Goal: Task Accomplishment & Management: Use online tool/utility

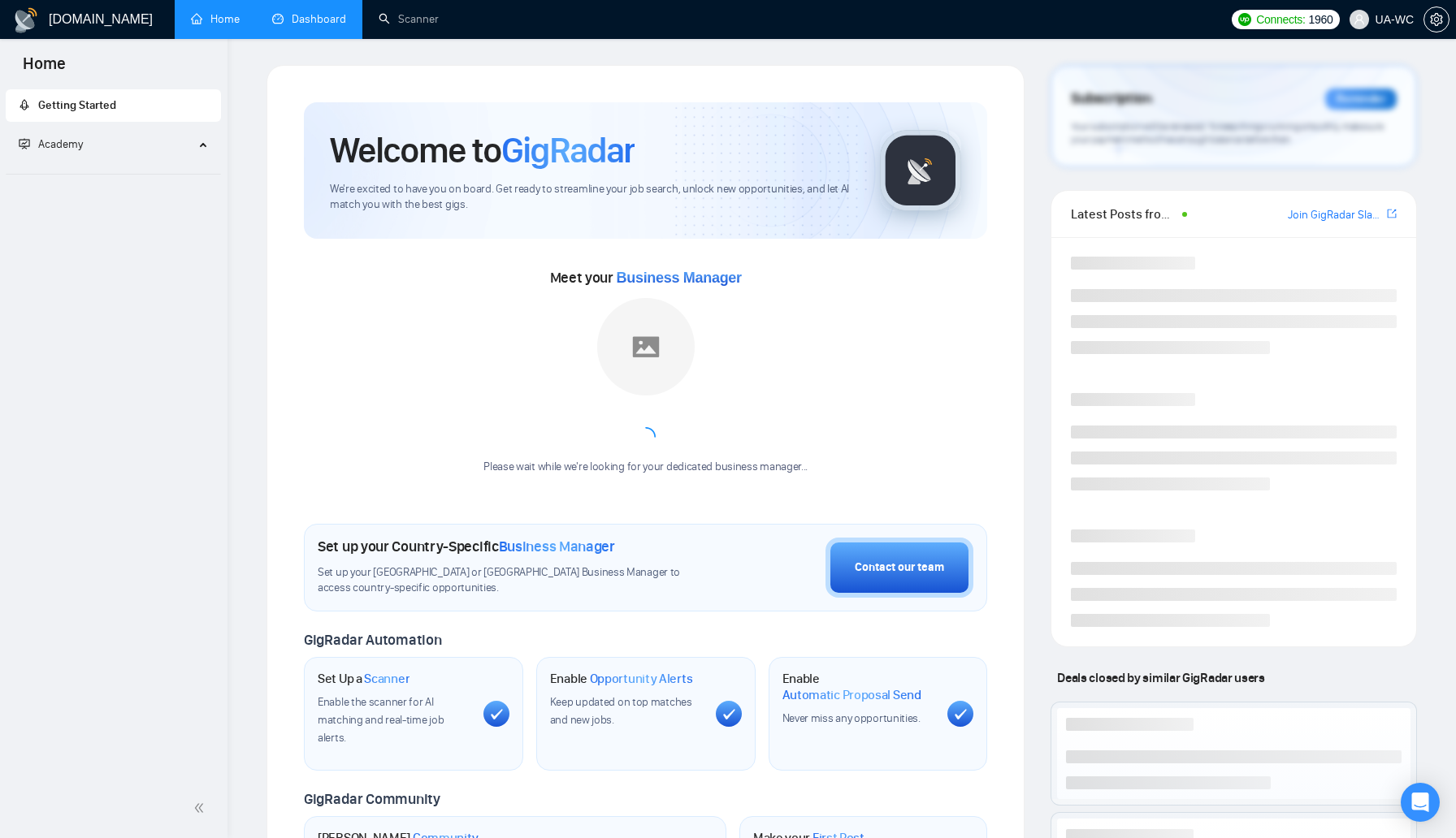
click at [305, 12] on link "Dashboard" at bounding box center [309, 19] width 74 height 14
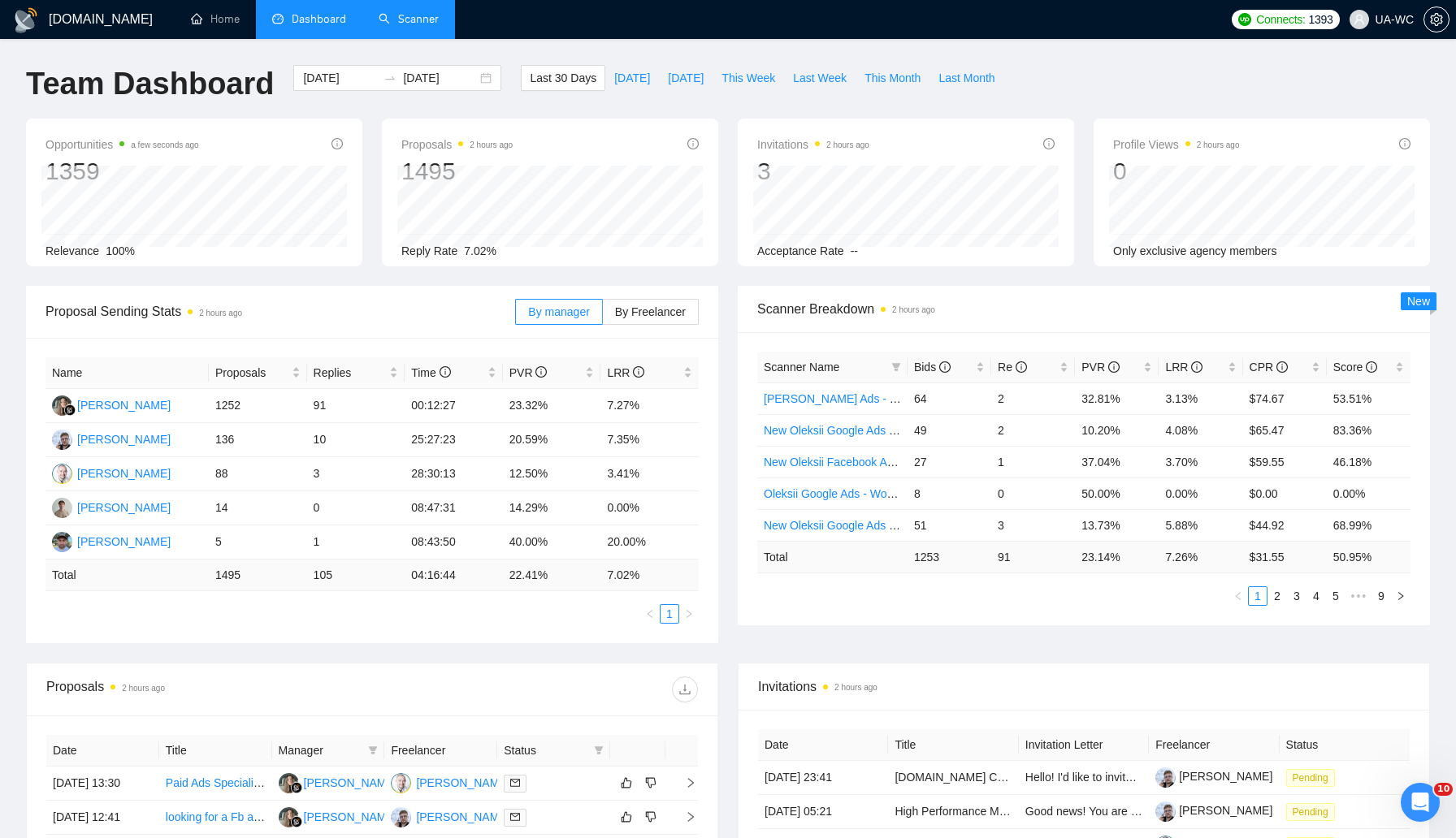
click at [393, 12] on link "Scanner" at bounding box center [408, 19] width 60 height 14
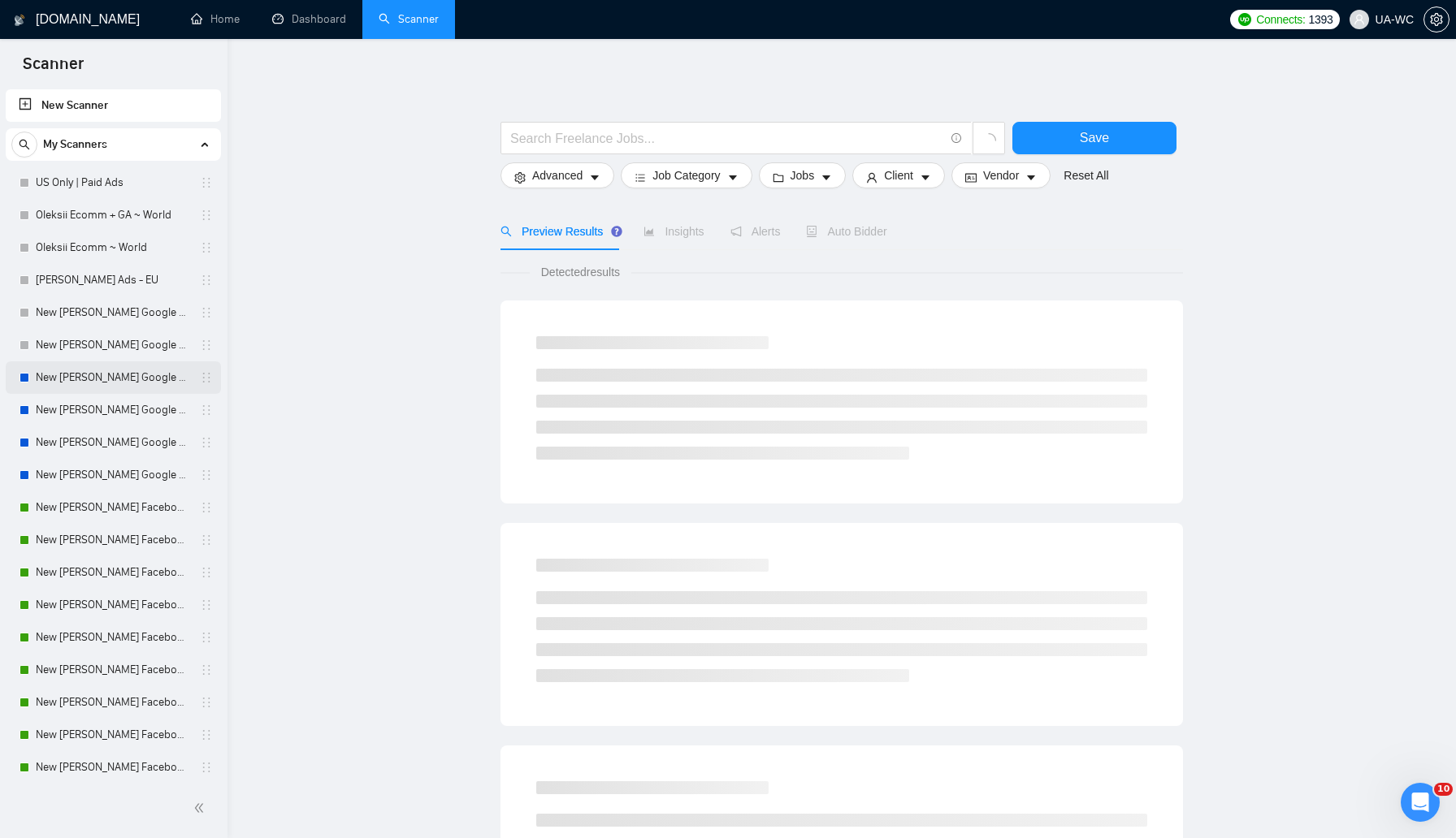
click at [85, 389] on link "New [PERSON_NAME] Google Ads - Nordic" at bounding box center [113, 378] width 154 height 33
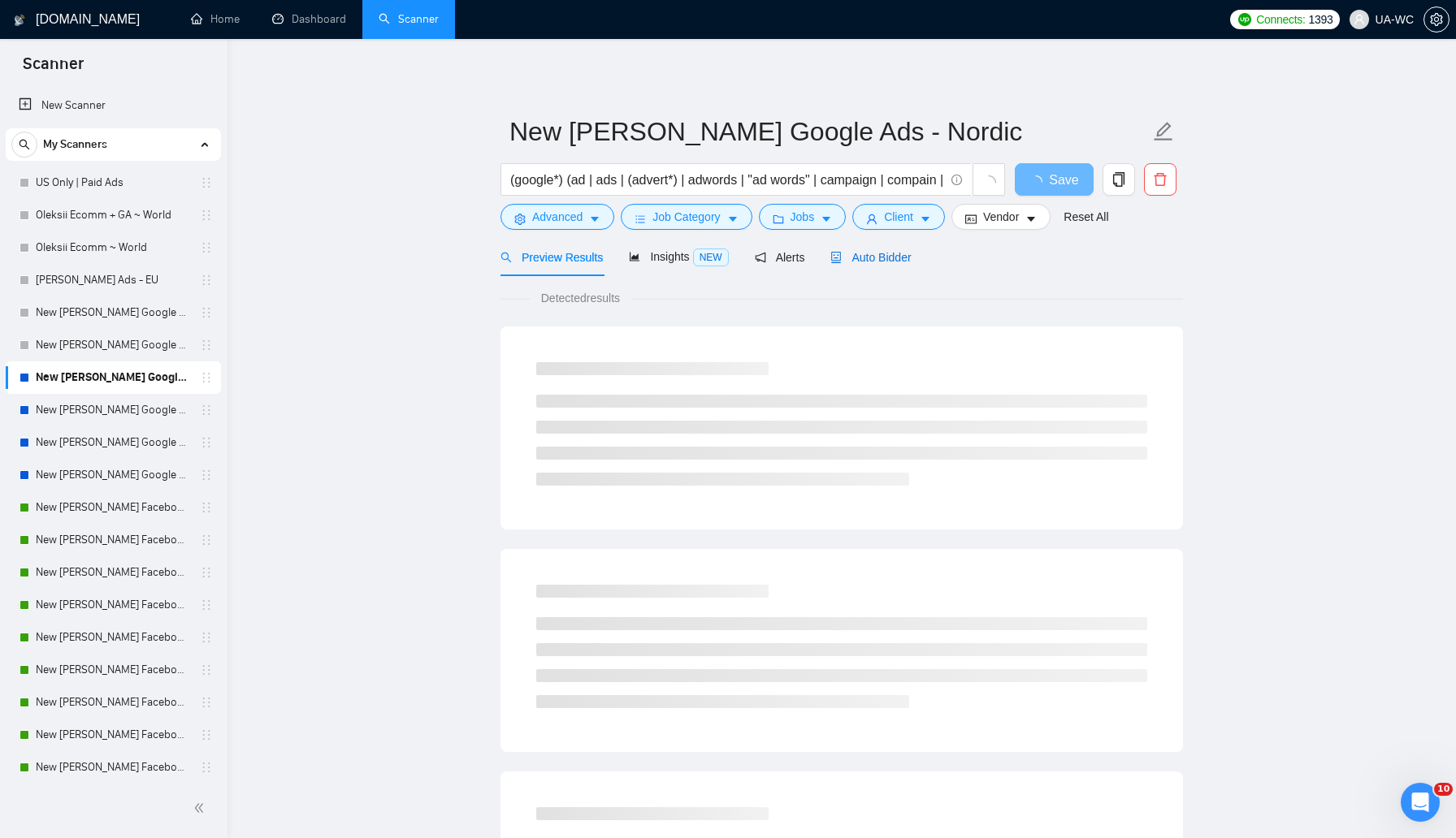
click at [885, 261] on span "Auto Bidder" at bounding box center [870, 258] width 80 height 13
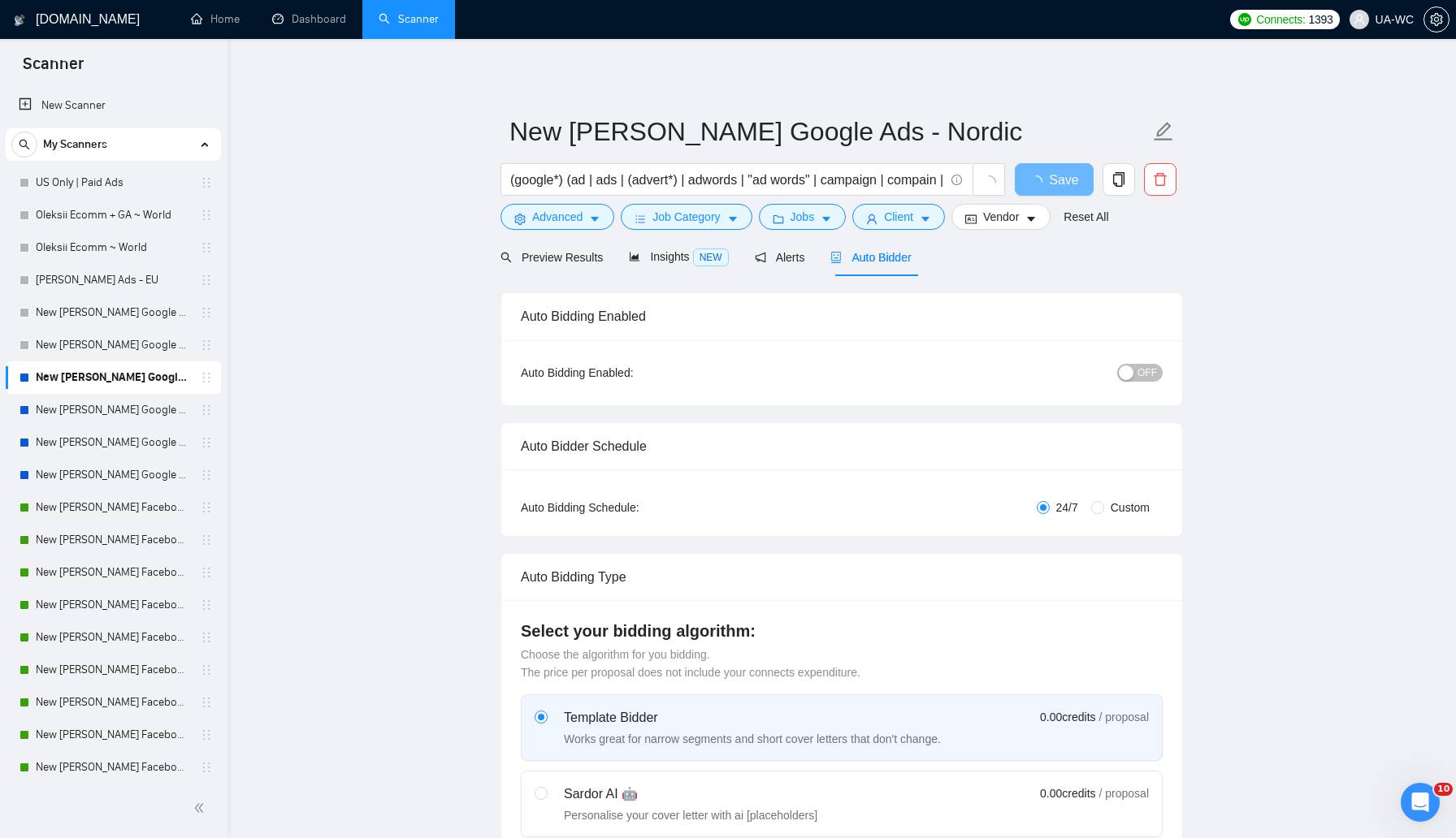
click at [1132, 364] on button "OFF" at bounding box center [1139, 373] width 45 height 18
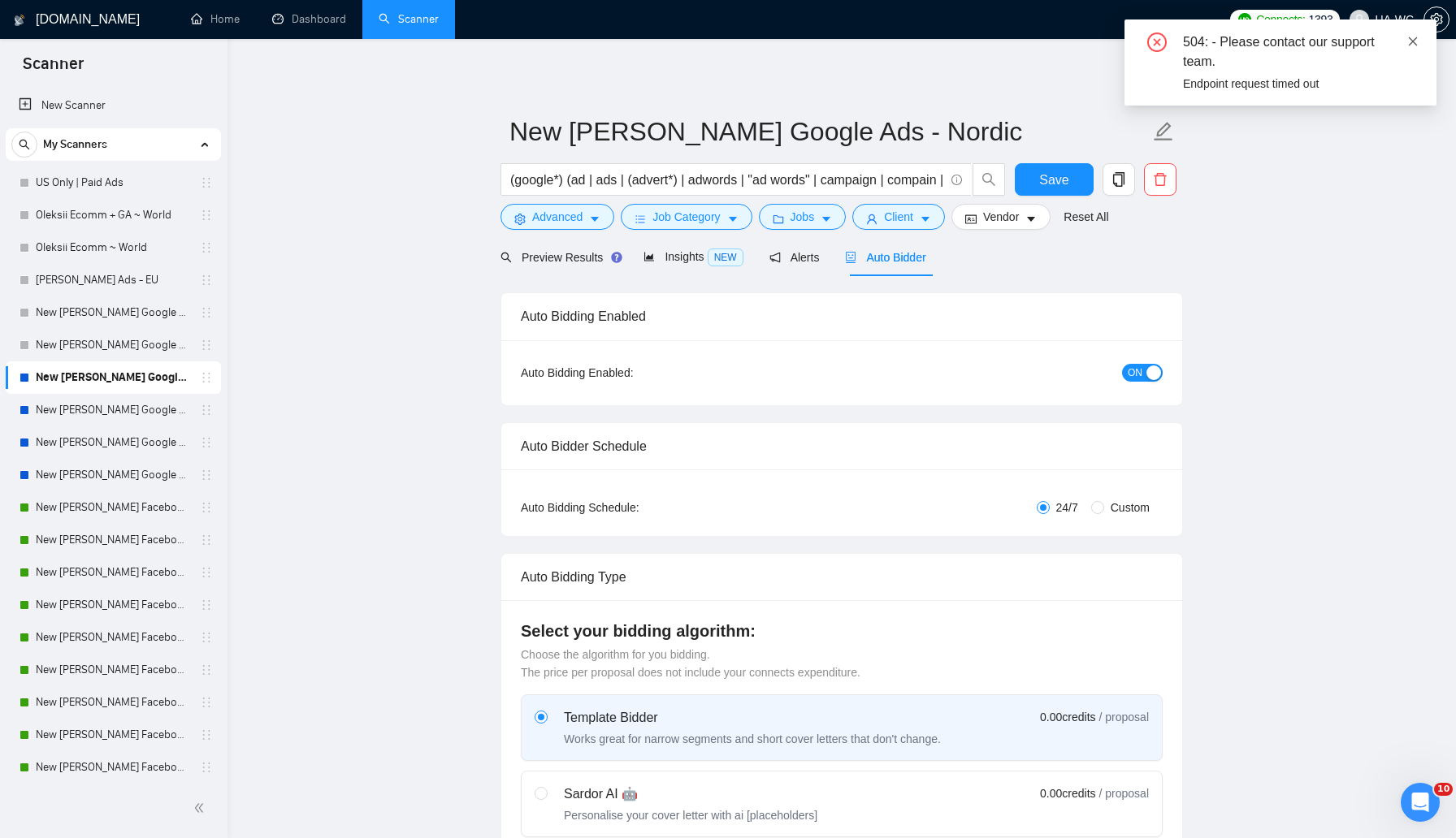
click at [1412, 47] on span at bounding box center [1413, 42] width 11 height 13
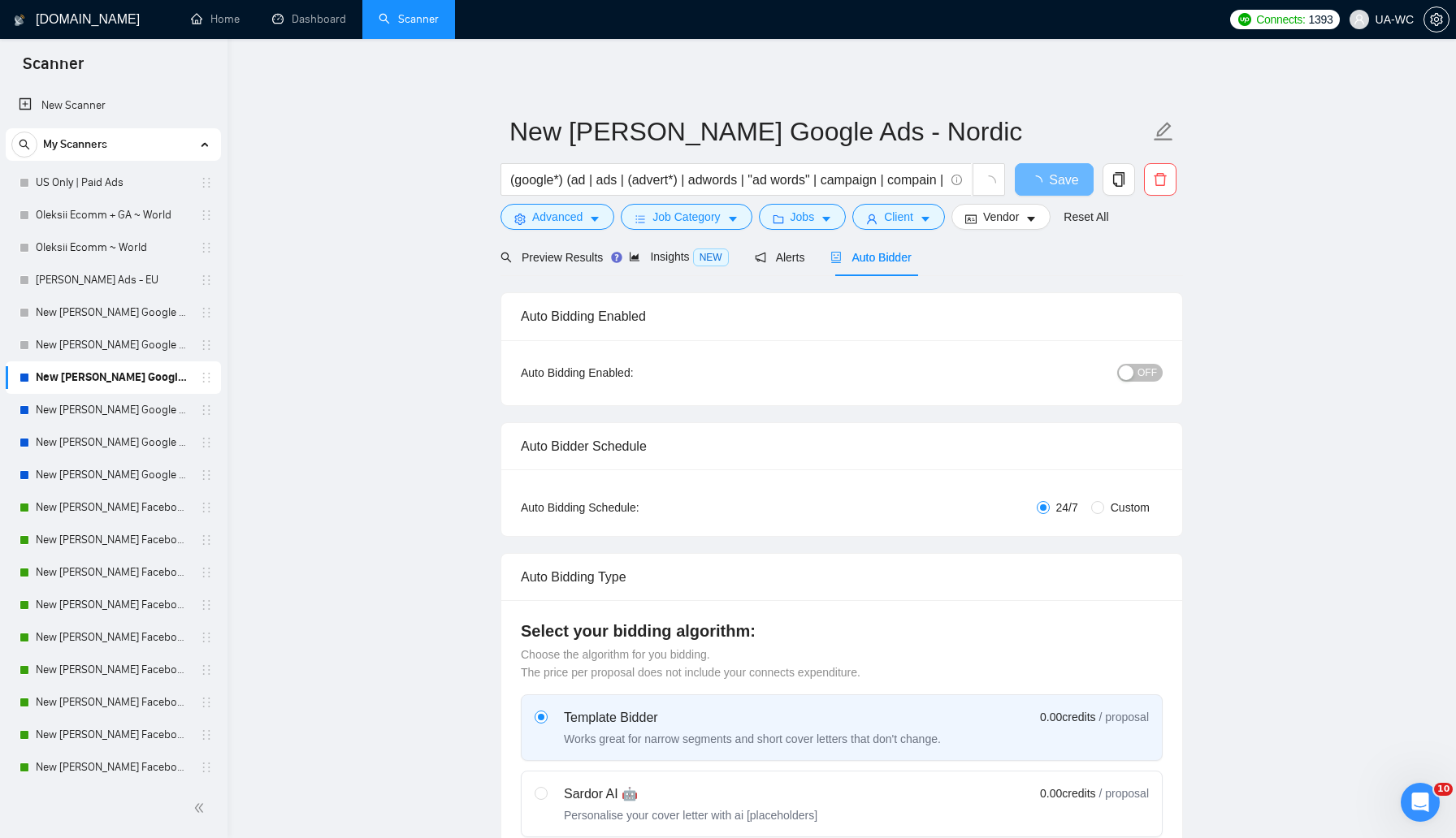
click at [1153, 373] on span "OFF" at bounding box center [1147, 373] width 20 height 18
click at [305, 12] on link "Dashboard" at bounding box center [309, 19] width 74 height 14
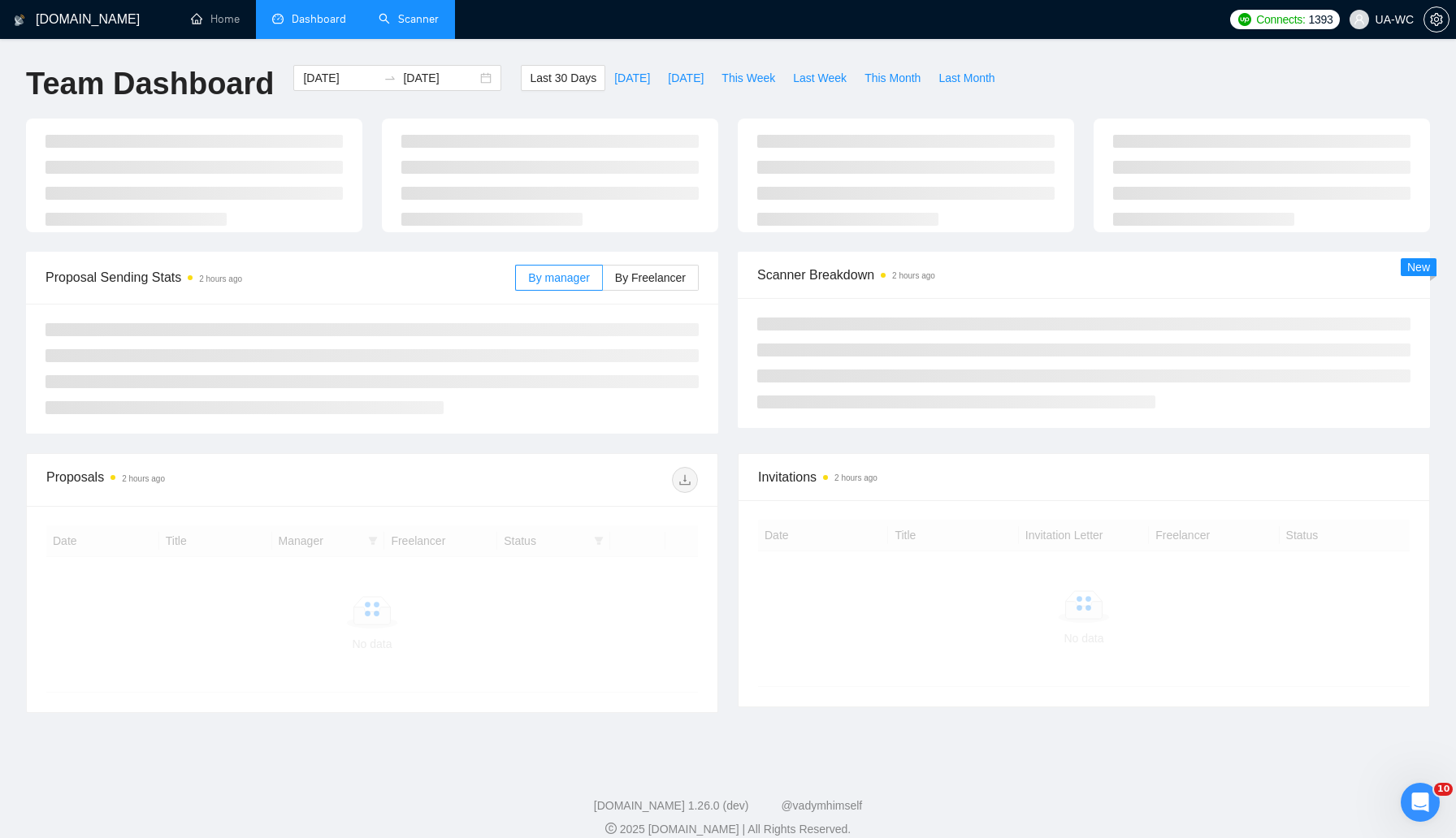
click at [379, 26] on link "Scanner" at bounding box center [408, 19] width 60 height 14
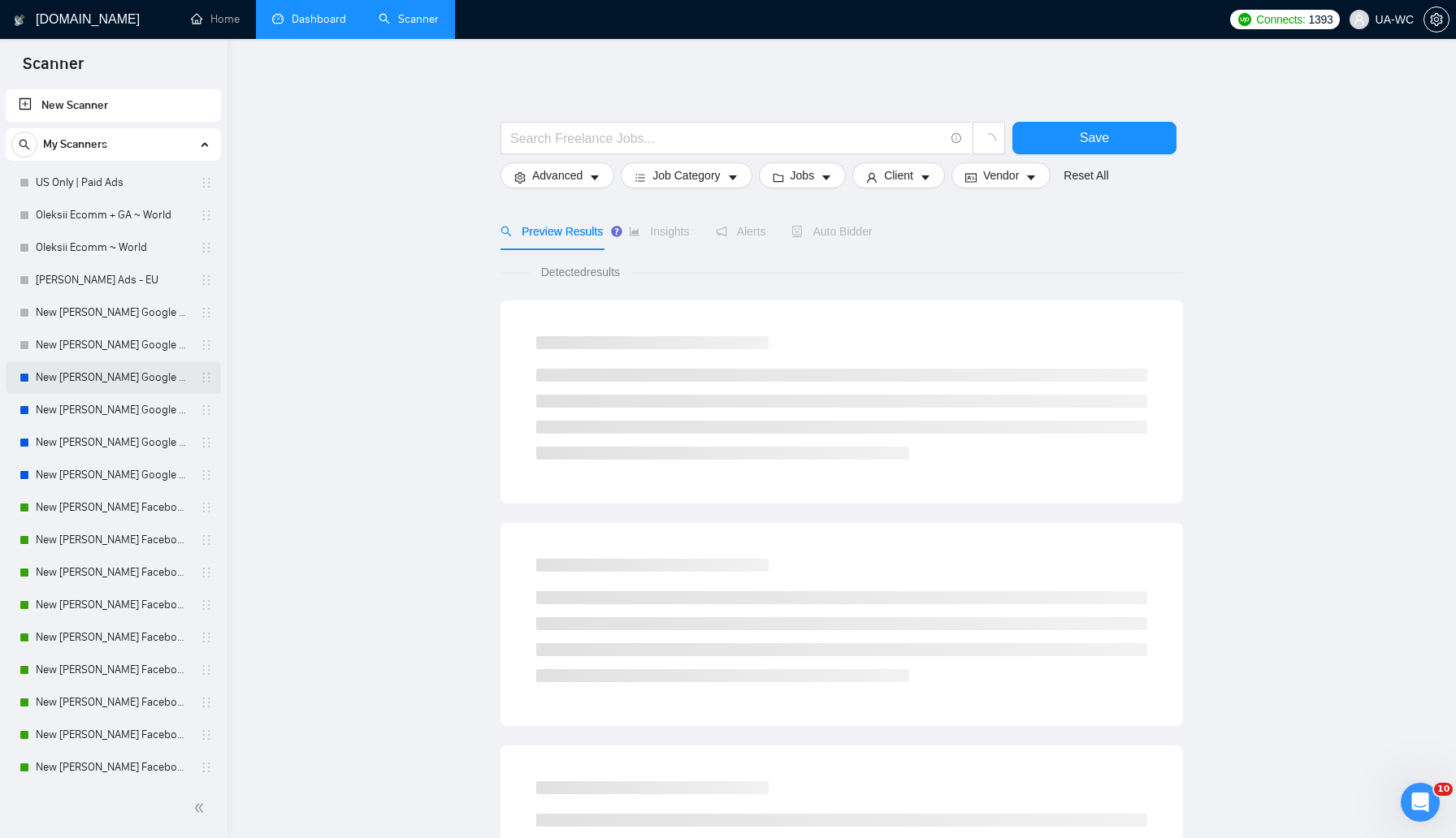
click at [69, 377] on link "New [PERSON_NAME] Google Ads - Nordic" at bounding box center [113, 378] width 154 height 33
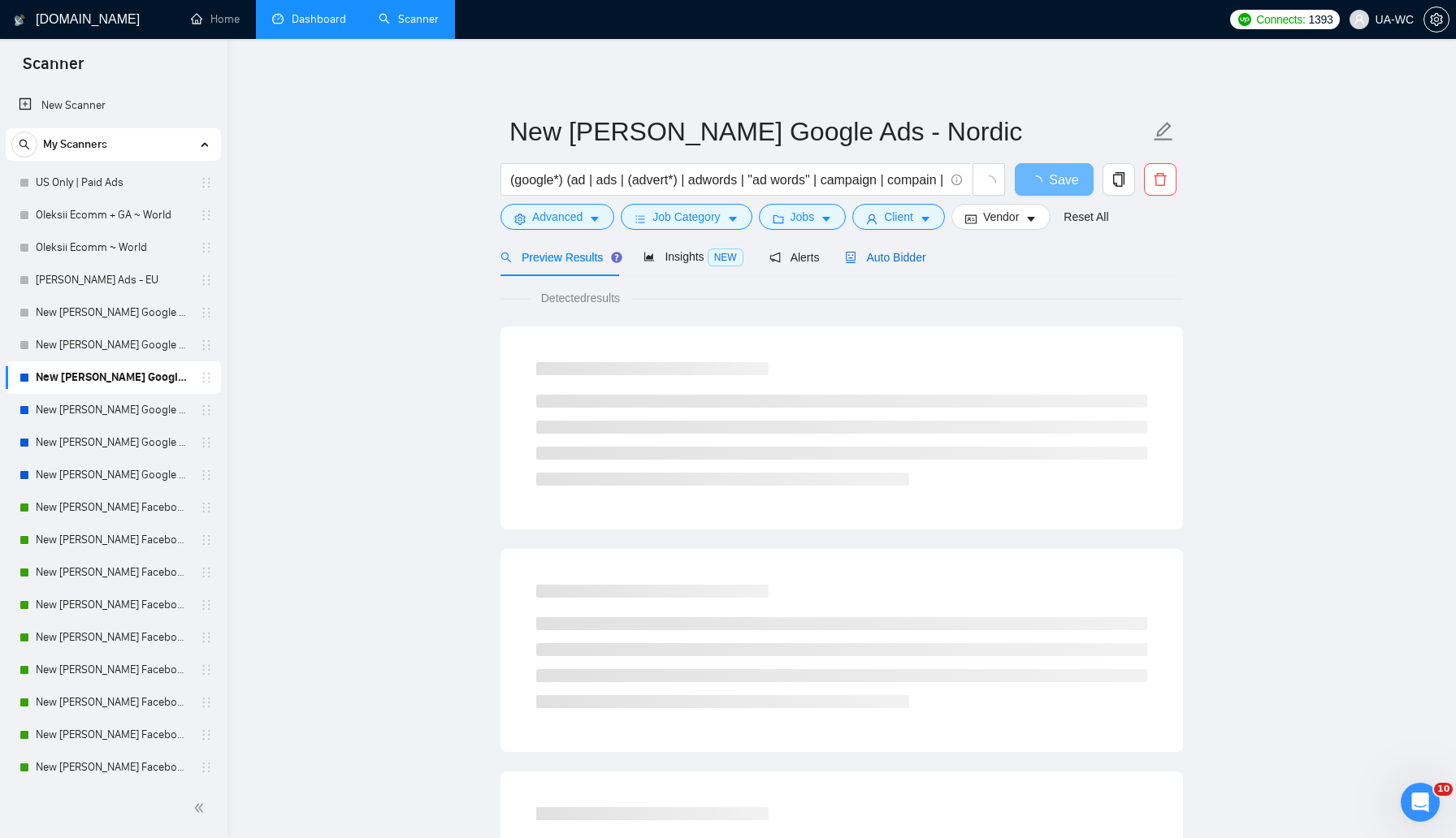
click at [868, 256] on span "Auto Bidder" at bounding box center [885, 258] width 80 height 13
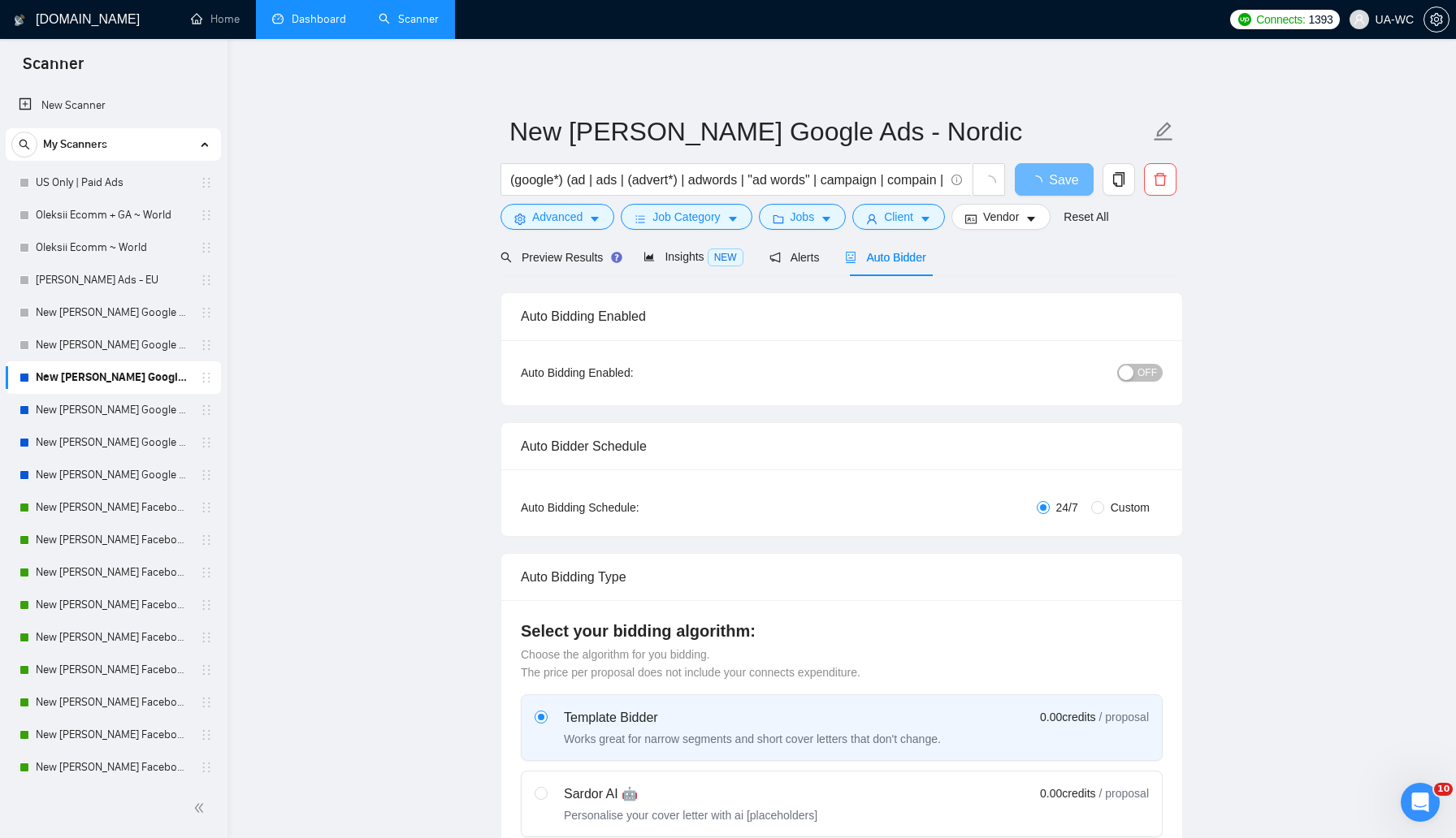
click at [1118, 359] on div "OFF" at bounding box center [1056, 373] width 214 height 26
click at [1134, 363] on div "OFF" at bounding box center [1056, 372] width 214 height 19
click at [1131, 369] on div "button" at bounding box center [1126, 373] width 15 height 15
click at [310, 12] on link "Dashboard" at bounding box center [309, 19] width 74 height 14
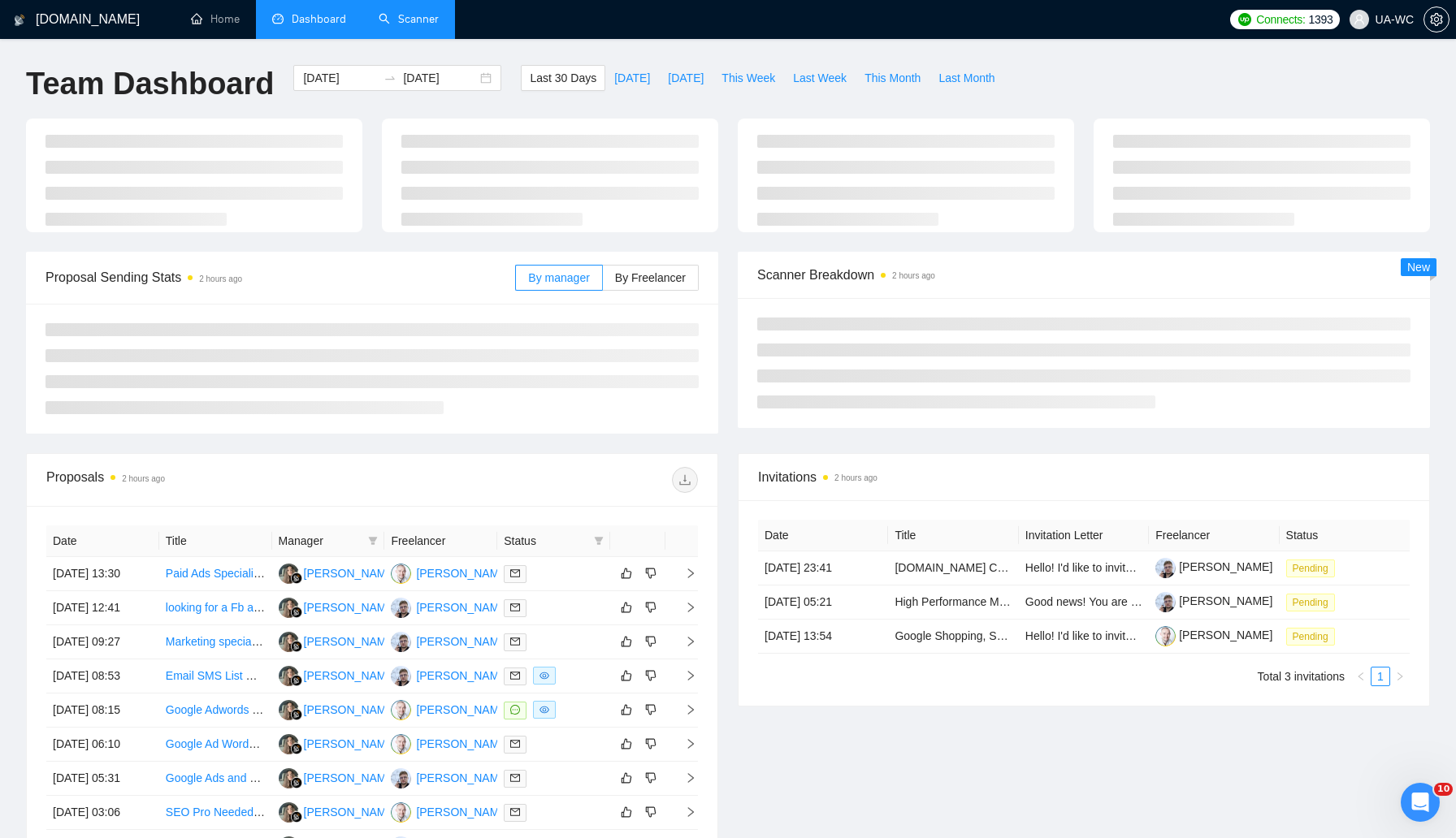
type input "[DATE]"
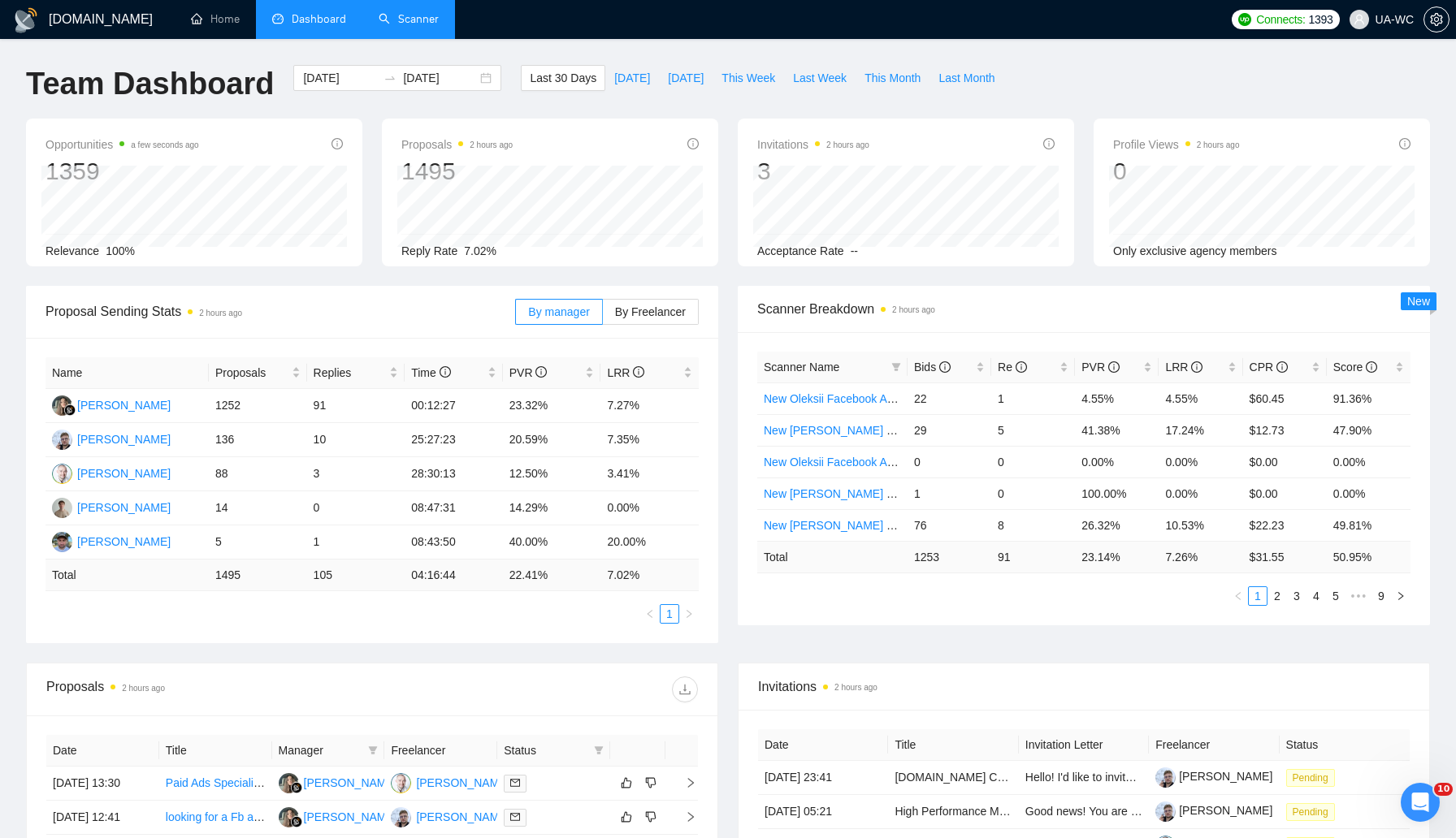
click at [387, 12] on link "Scanner" at bounding box center [408, 19] width 60 height 14
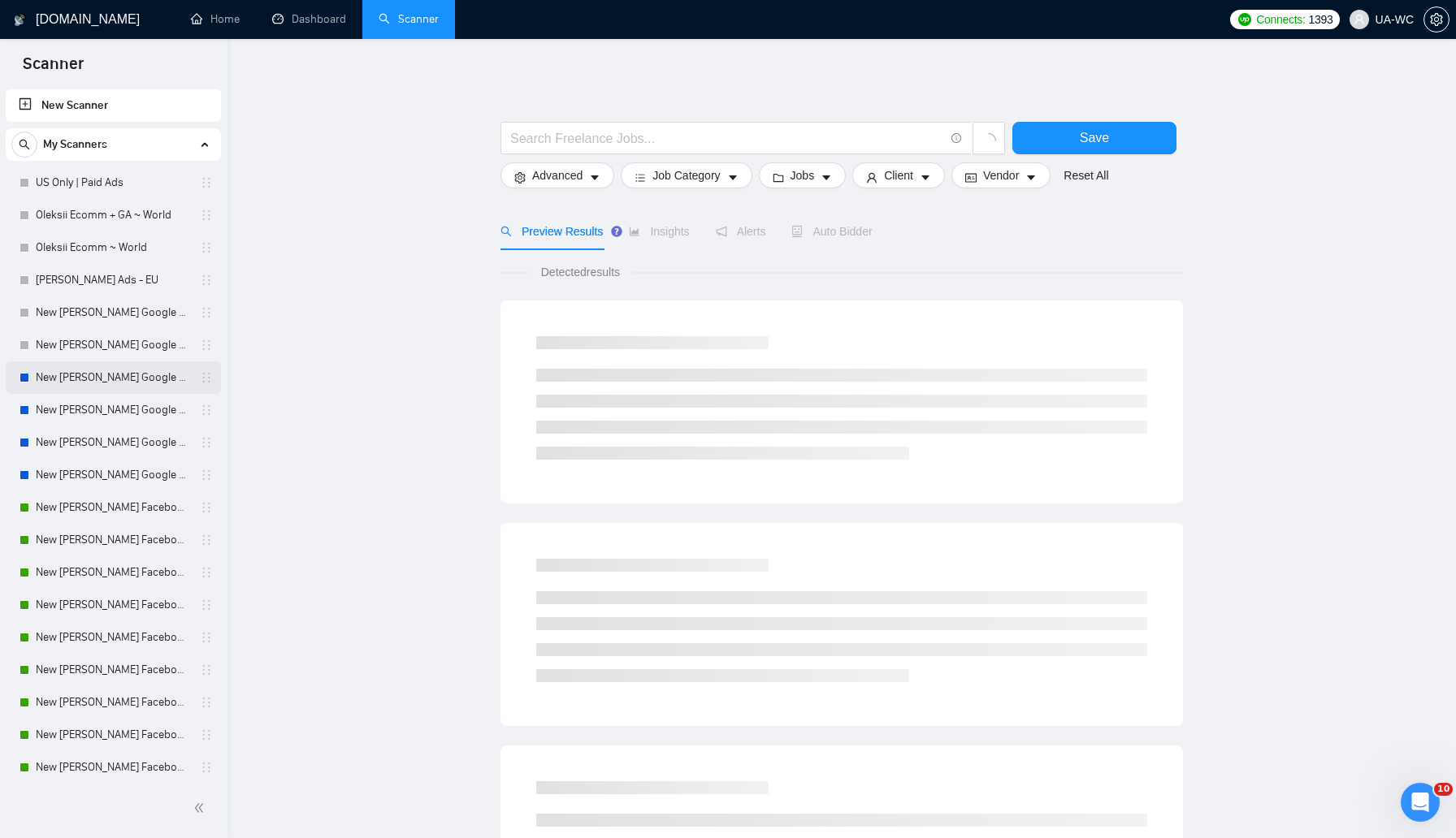
click at [73, 377] on link "New [PERSON_NAME] Google Ads - Nordic" at bounding box center [113, 378] width 154 height 33
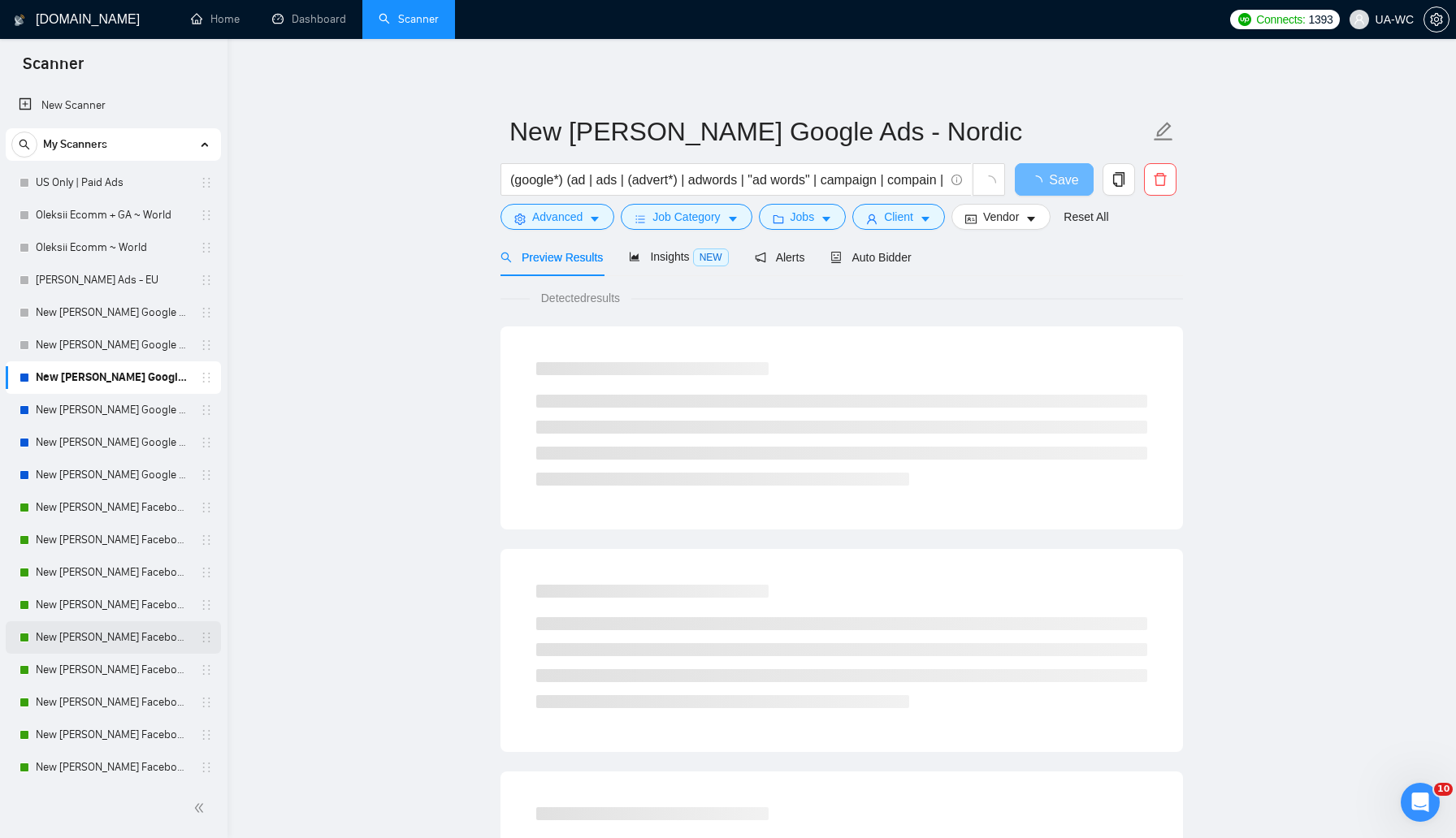
scroll to position [171, 0]
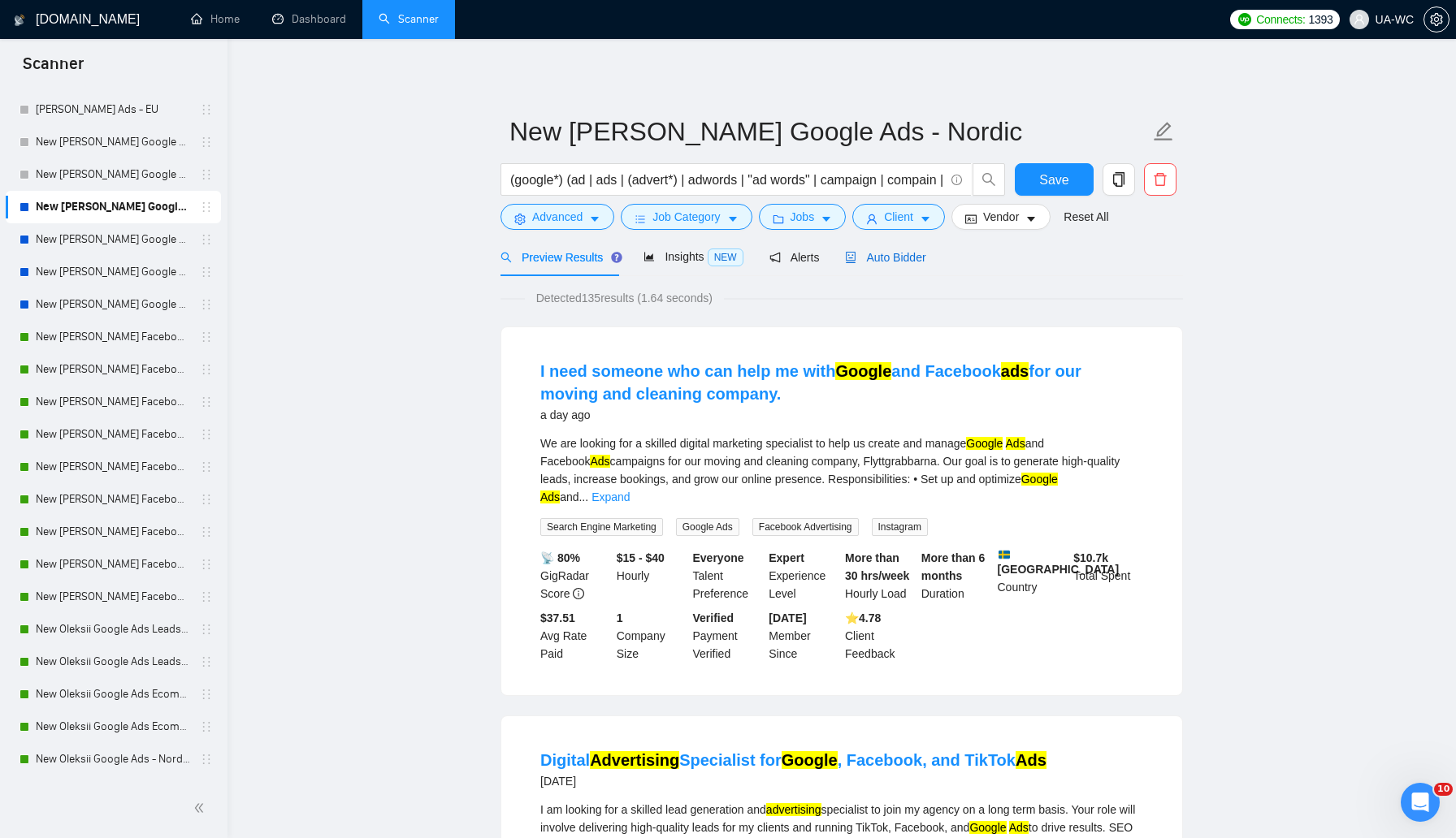
click at [882, 251] on span "Auto Bidder" at bounding box center [885, 258] width 80 height 13
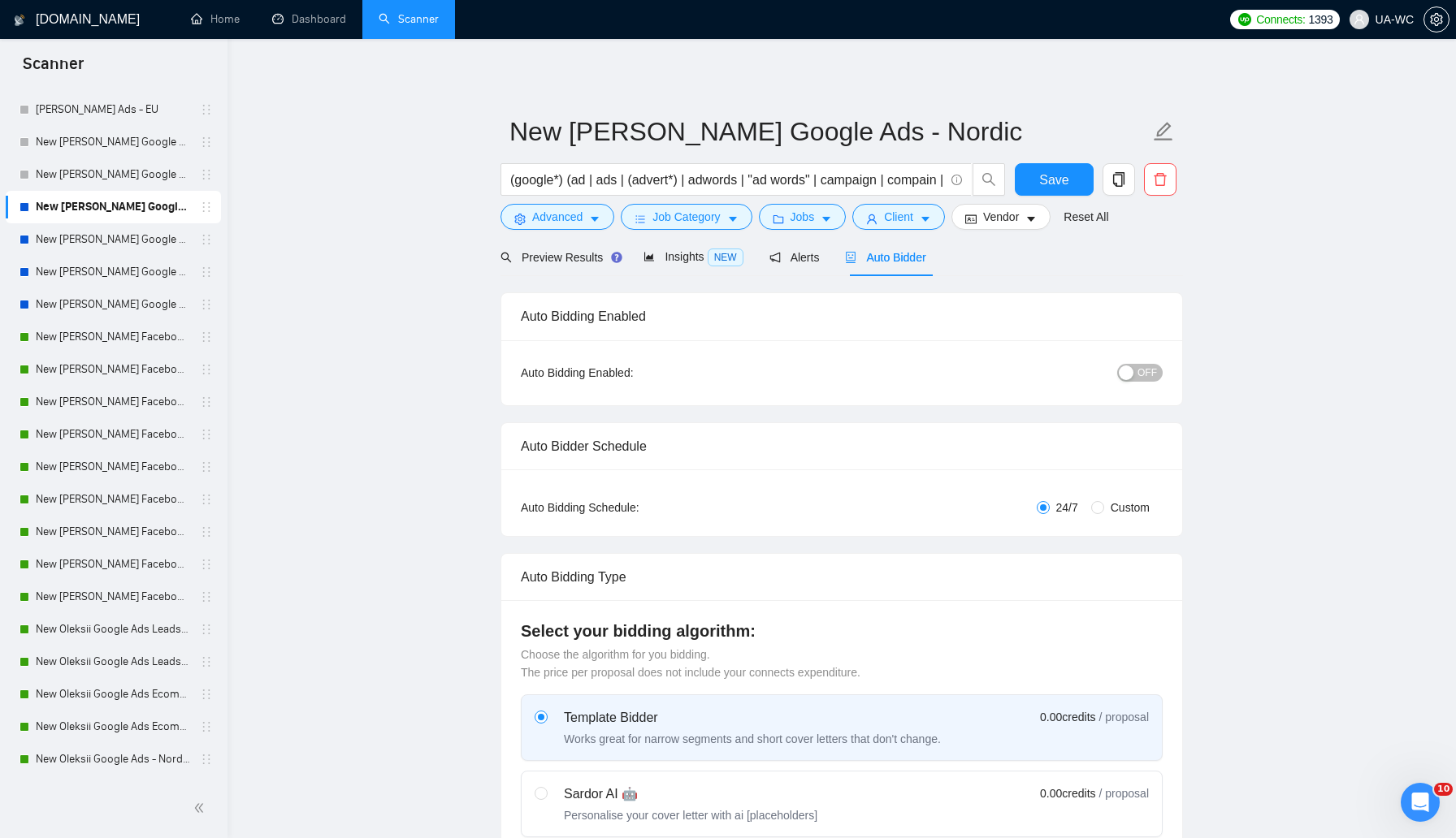
click at [1146, 375] on span "OFF" at bounding box center [1147, 373] width 20 height 18
click at [1038, 181] on button "Save" at bounding box center [1054, 180] width 79 height 33
click at [161, 239] on link "New [PERSON_NAME] Google Ads - AU/[GEOGRAPHIC_DATA]/IR/[GEOGRAPHIC_DATA]/[GEOGR…" at bounding box center [113, 240] width 154 height 33
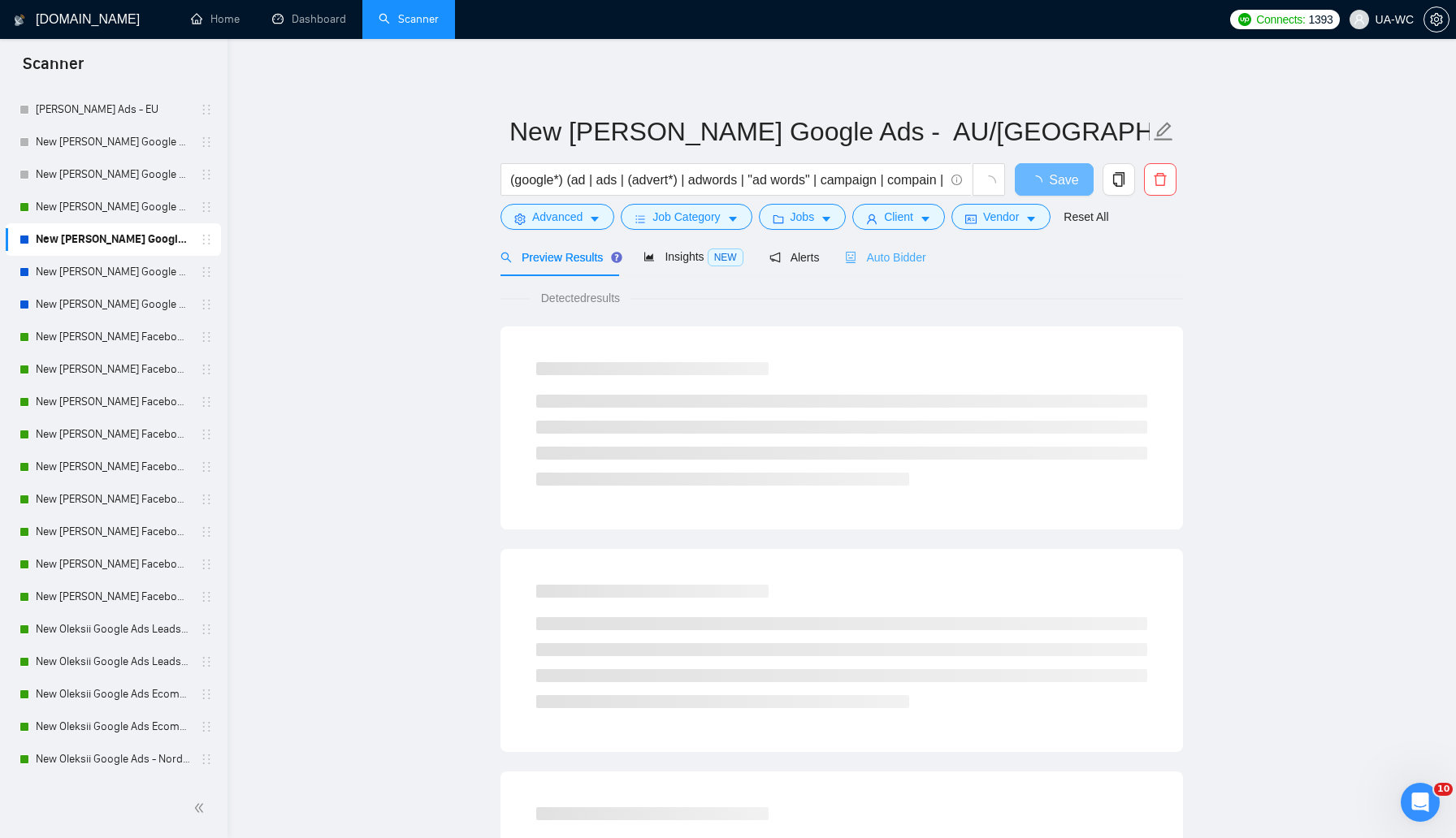
click at [905, 269] on div "Auto Bidder" at bounding box center [885, 257] width 80 height 39
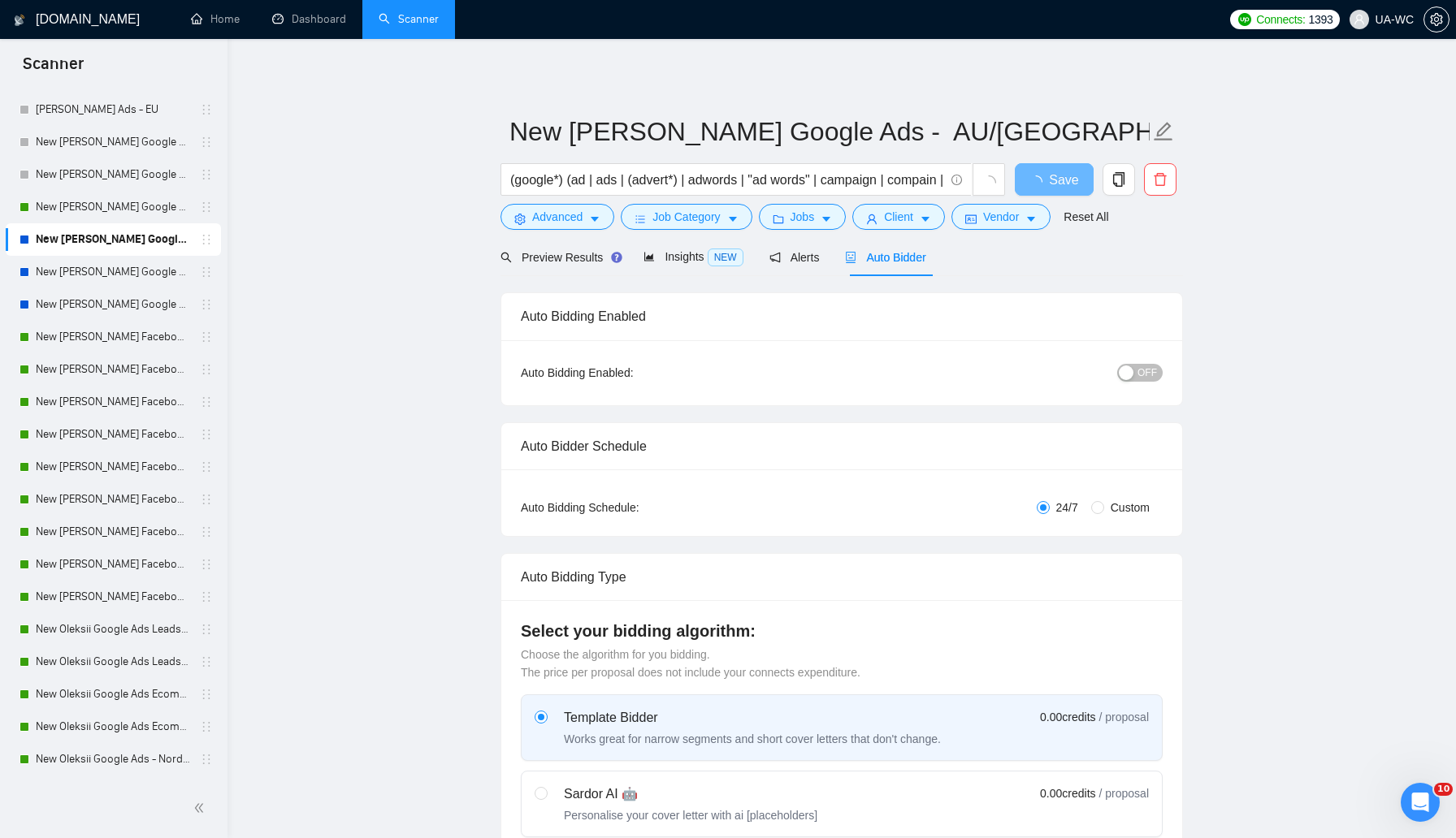
checkbox input "true"
click at [1132, 365] on div "button" at bounding box center [1126, 373] width 15 height 15
click at [1039, 184] on button "Save" at bounding box center [1054, 180] width 79 height 33
checkbox input "true"
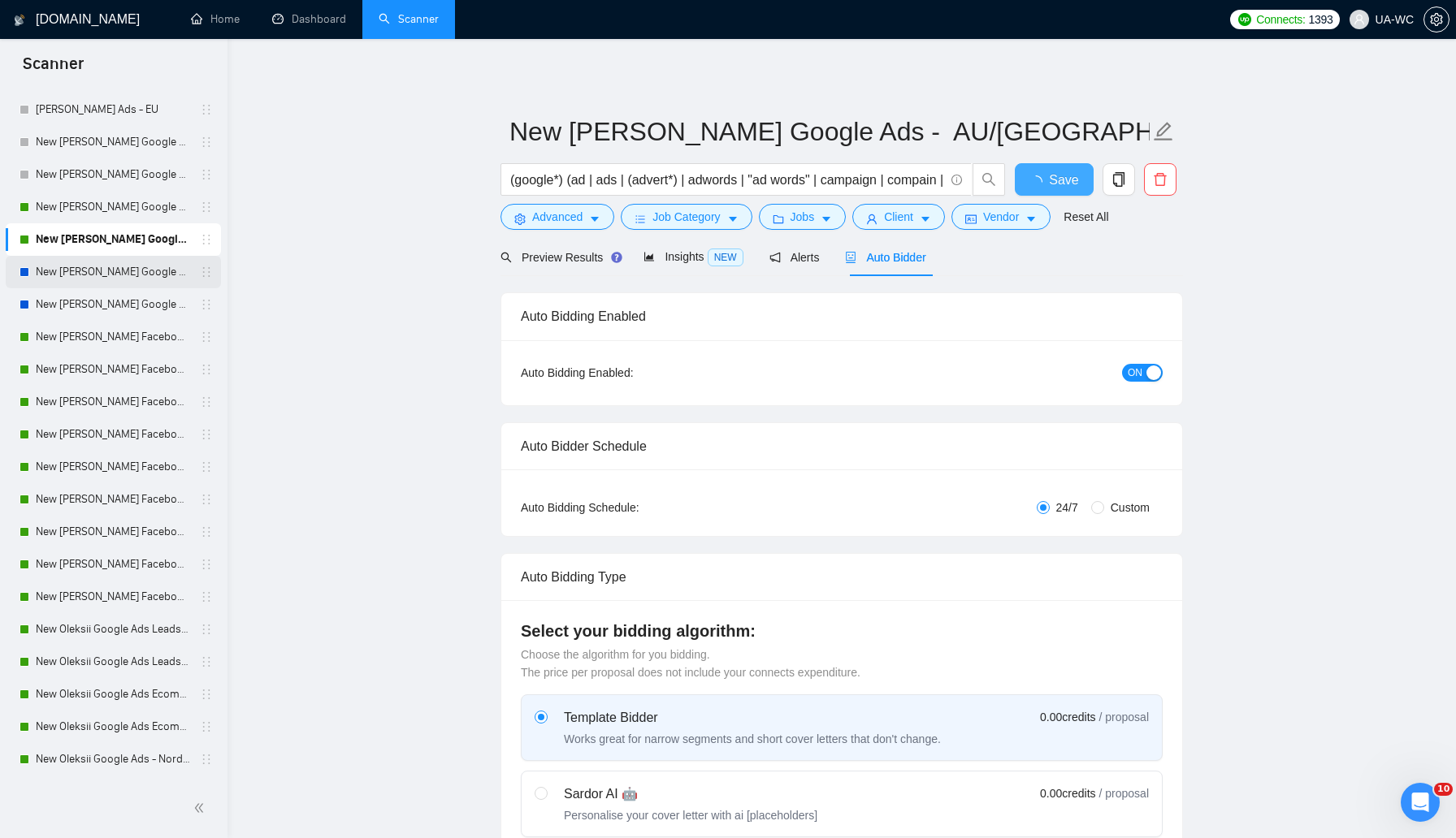
checkbox input "true"
click at [104, 267] on link "New [PERSON_NAME] Google Ads - [GEOGRAPHIC_DATA]/JP/CN/IL/SG/HK/QA/[GEOGRAPHIC_…" at bounding box center [113, 272] width 154 height 33
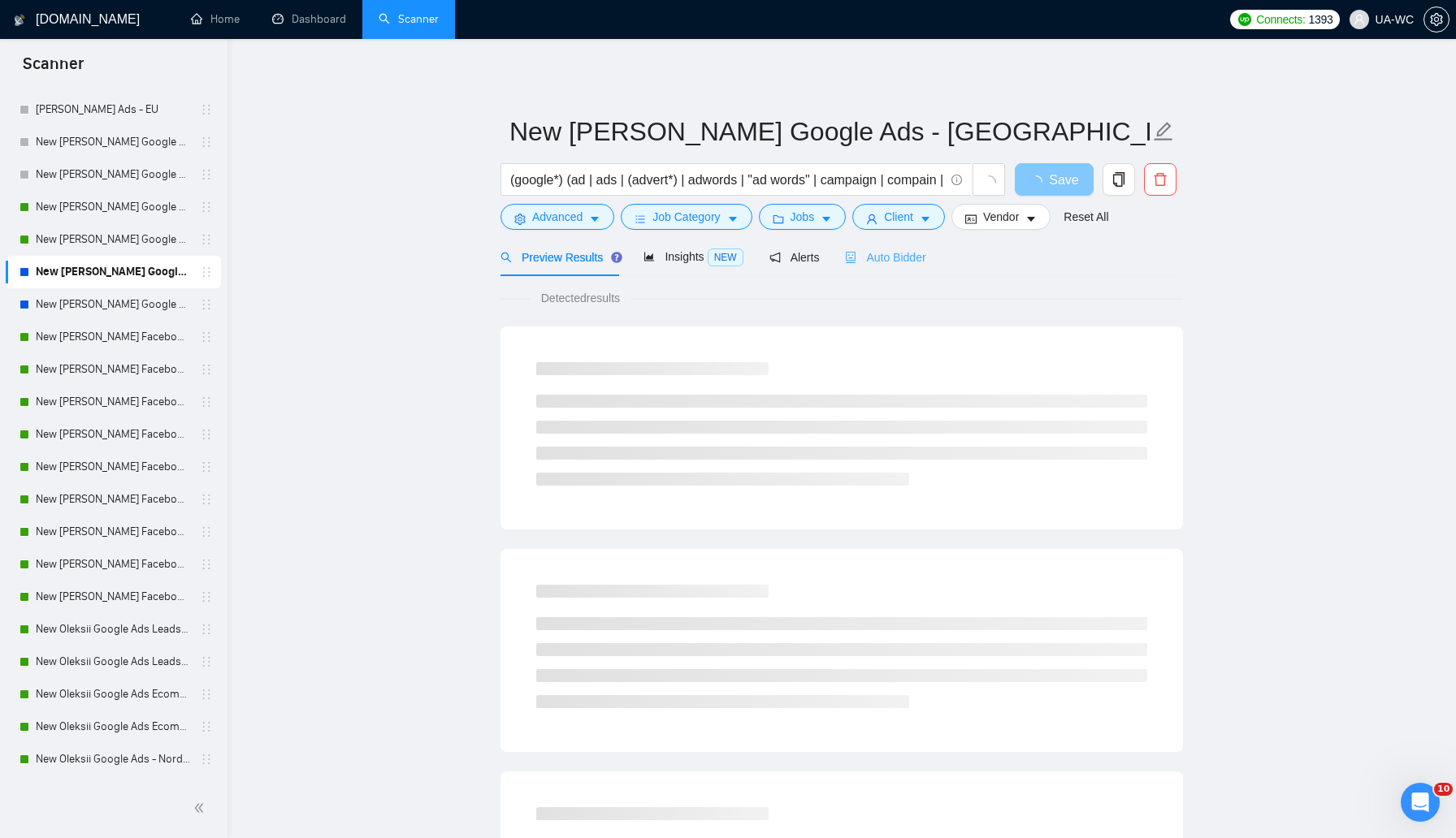
click at [891, 271] on div "Auto Bidder" at bounding box center [885, 257] width 80 height 39
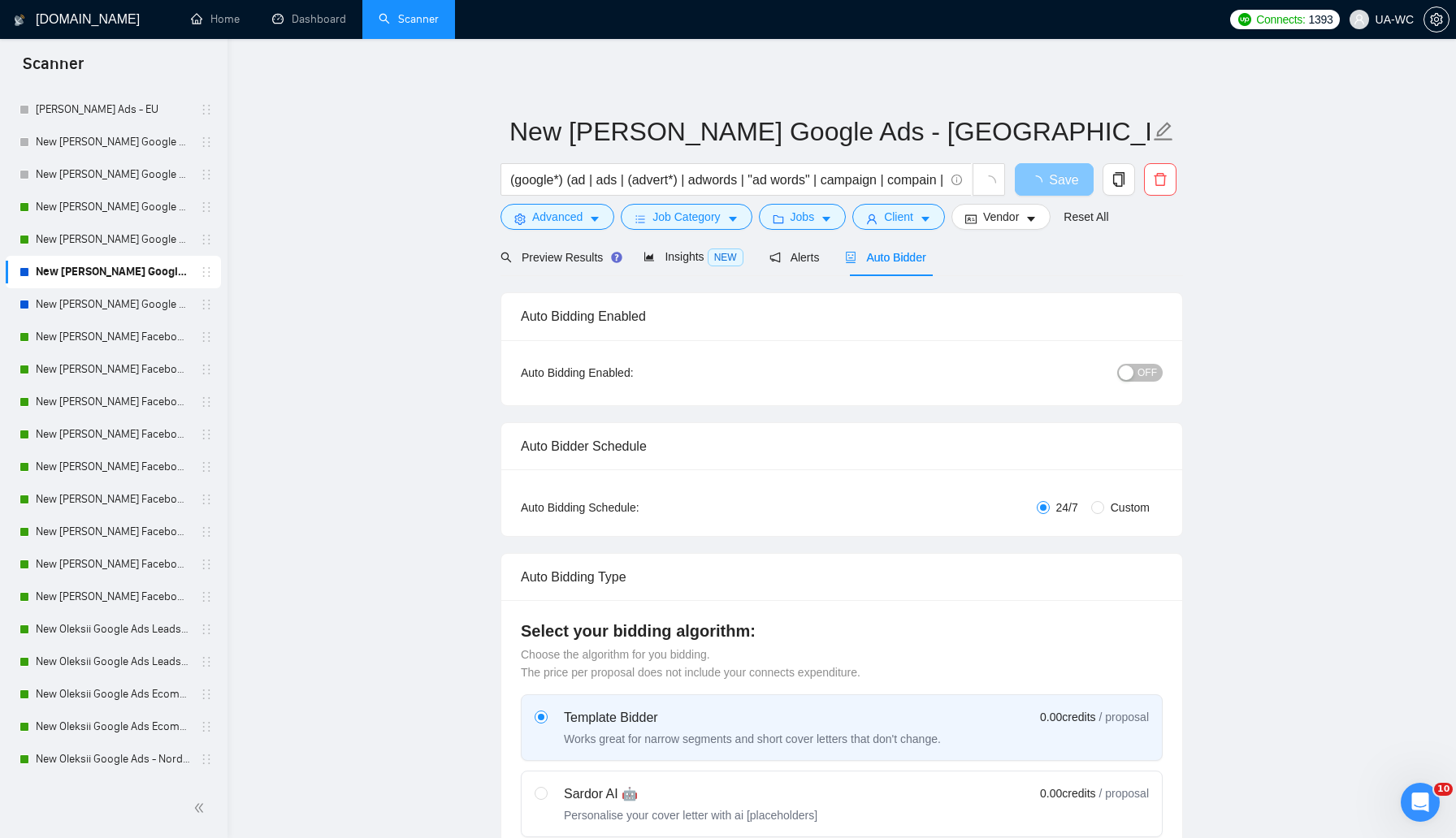
checkbox input "true"
click at [1140, 369] on span "OFF" at bounding box center [1147, 373] width 20 height 18
click at [1049, 174] on span "Save" at bounding box center [1054, 180] width 30 height 21
checkbox input "true"
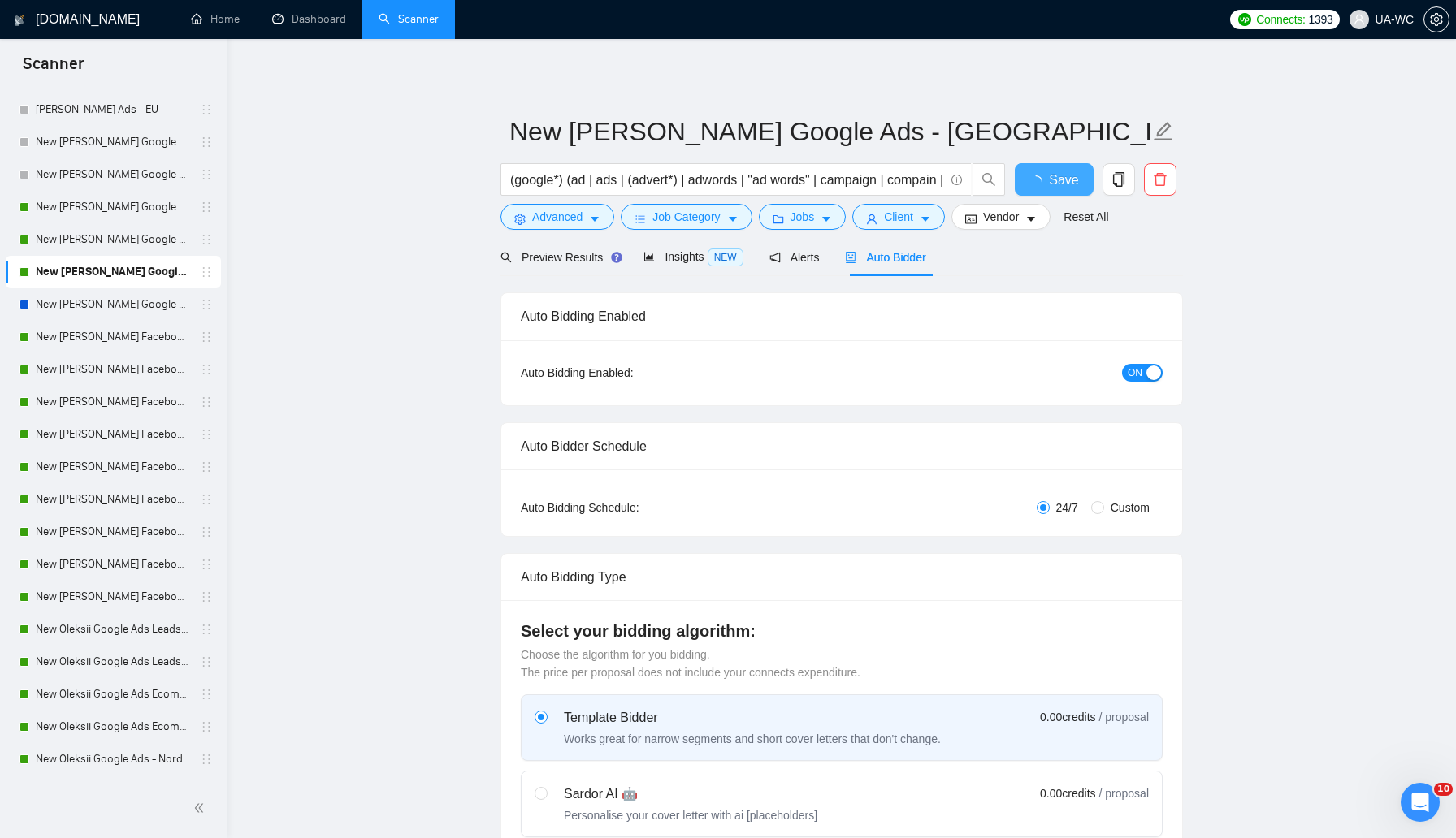
checkbox input "true"
click at [129, 307] on link "New [PERSON_NAME] Google Ads - Rest of the World excl. Poor" at bounding box center [113, 305] width 154 height 33
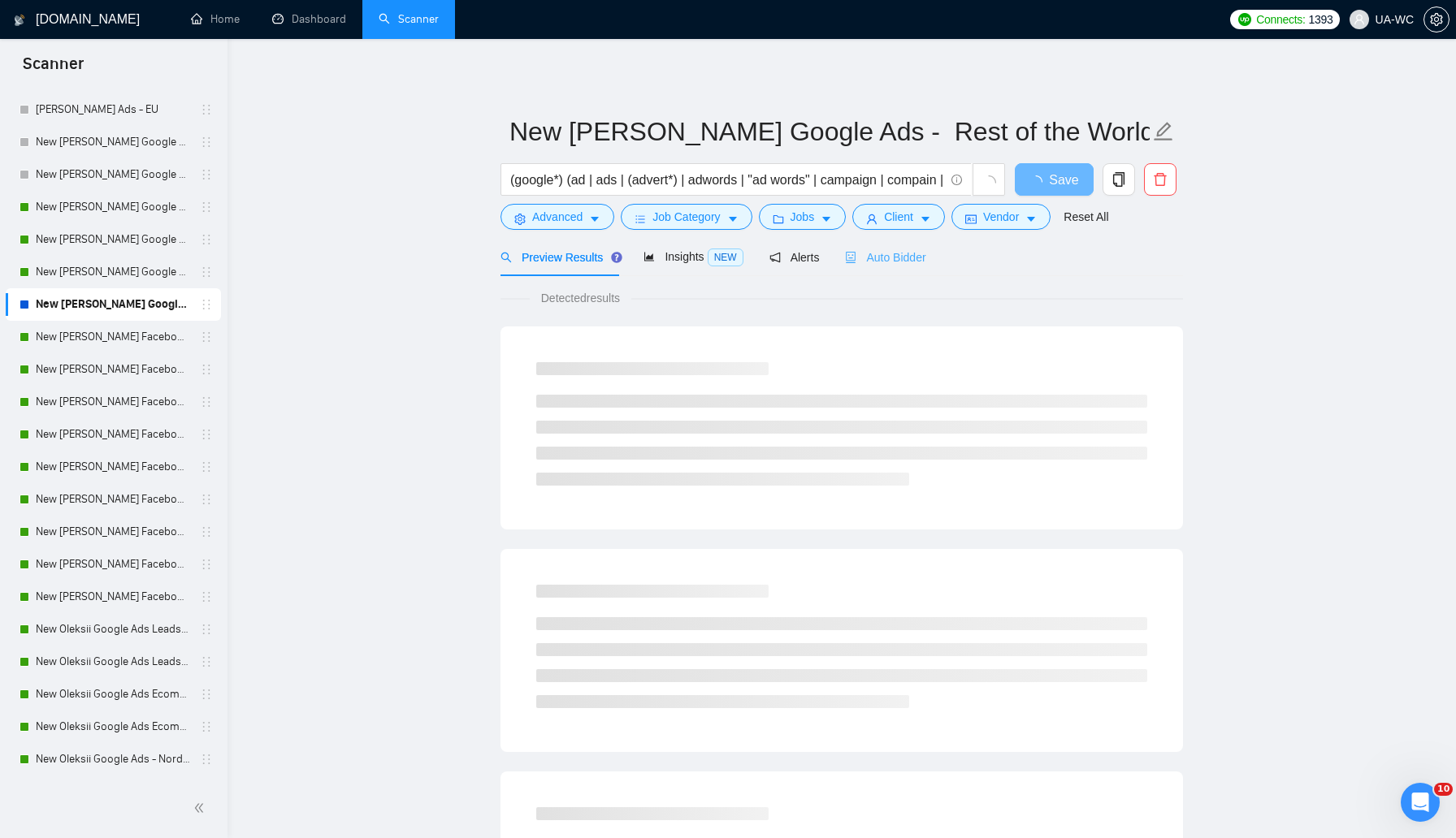
click at [876, 245] on div "Auto Bidder" at bounding box center [885, 257] width 80 height 39
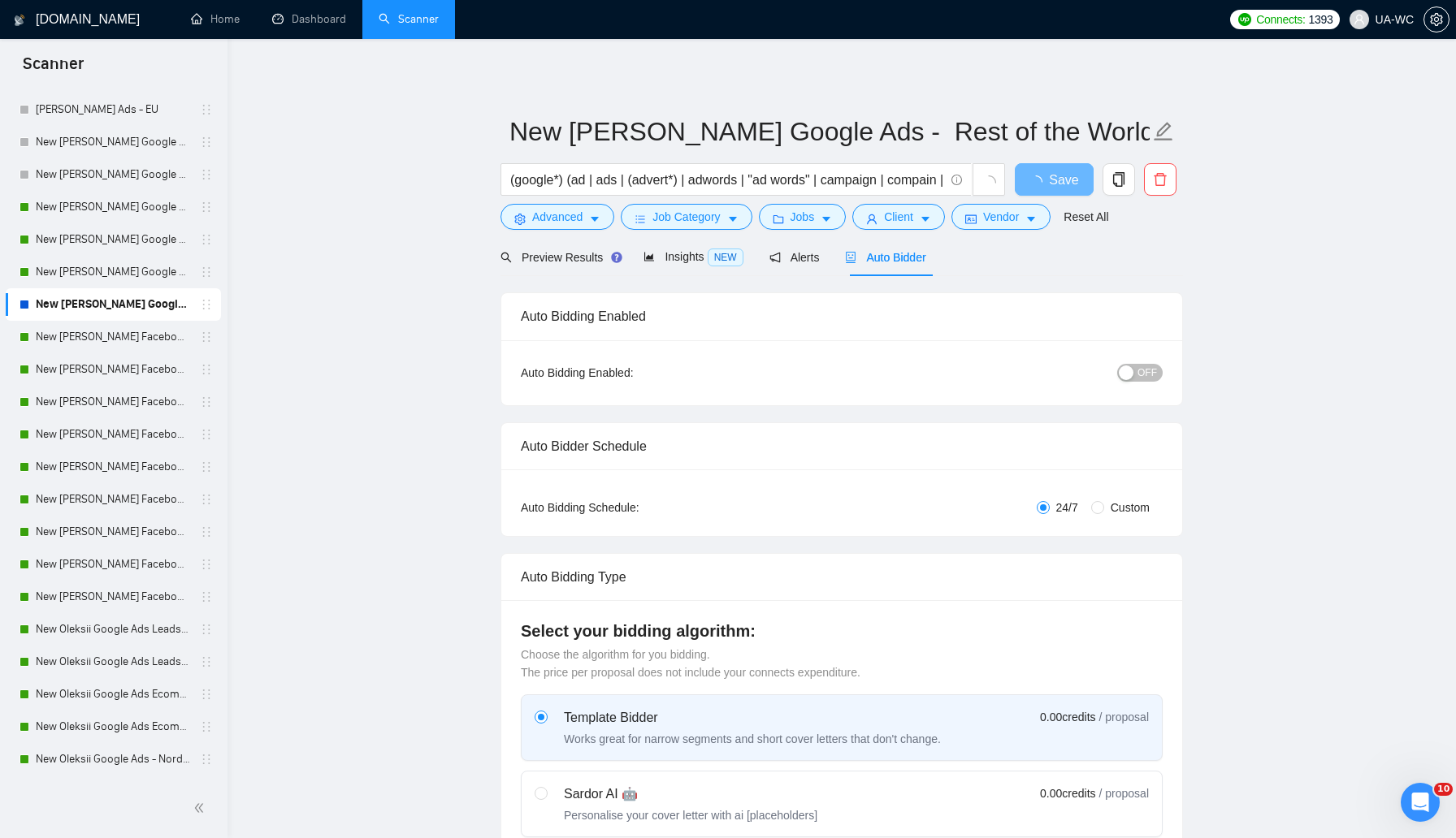
radio input "false"
radio input "true"
checkbox input "true"
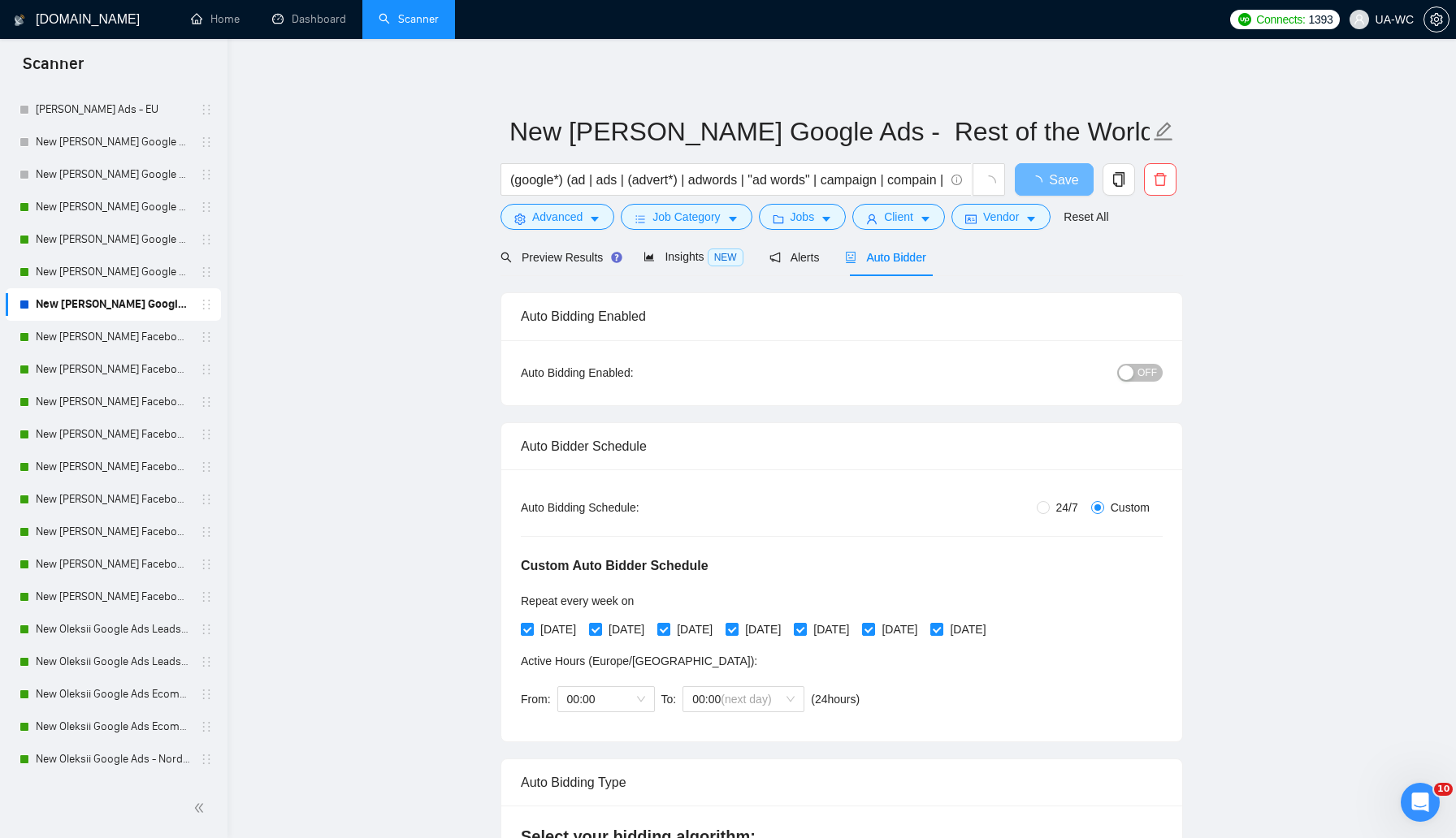
click at [1142, 380] on span "OFF" at bounding box center [1147, 373] width 20 height 18
click at [1048, 190] on span "Save" at bounding box center [1054, 180] width 30 height 21
checkbox input "true"
click at [548, 258] on span "Preview Results" at bounding box center [558, 258] width 117 height 13
